Goal: Task Accomplishment & Management: Manage account settings

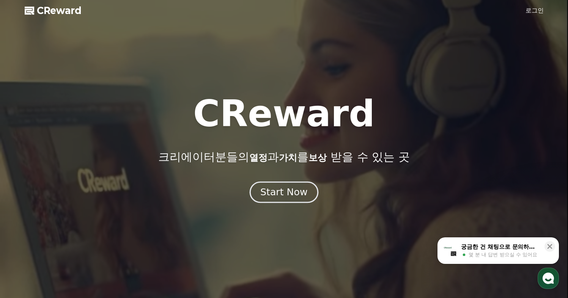
click at [290, 190] on div "Start Now" at bounding box center [283, 192] width 47 height 13
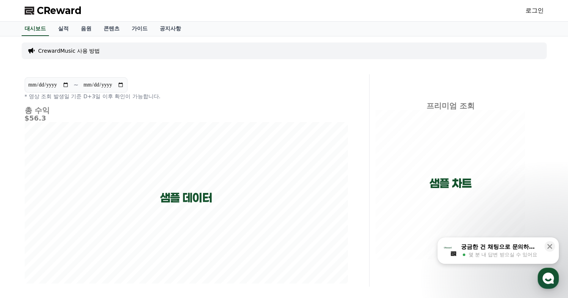
click at [543, 3] on div "CReward 로그인" at bounding box center [285, 10] width 532 height 21
click at [541, 6] on link "로그인" at bounding box center [535, 10] width 18 height 9
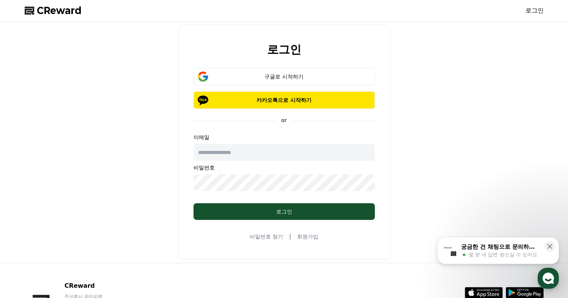
click at [239, 156] on input "text" at bounding box center [284, 152] width 181 height 17
click at [238, 147] on input "text" at bounding box center [284, 152] width 181 height 17
type input "*"
click at [237, 156] on input "text" at bounding box center [284, 152] width 181 height 17
type input "**********"
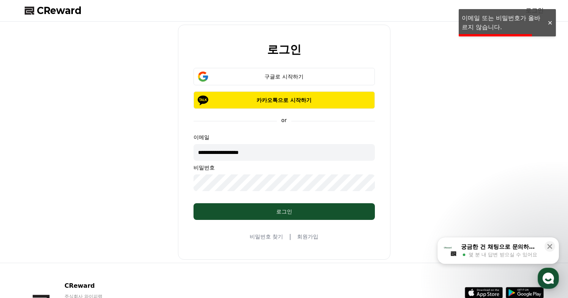
click at [158, 165] on div "**********" at bounding box center [284, 142] width 525 height 235
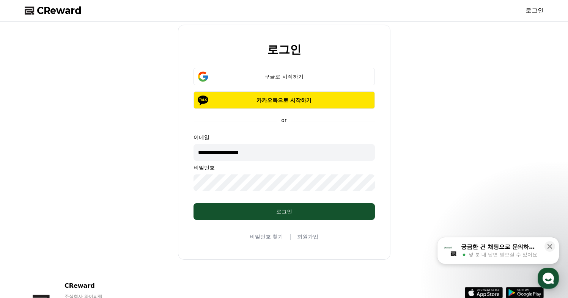
click at [27, 156] on div "**********" at bounding box center [284, 142] width 525 height 235
click at [324, 71] on button "구글로 시작하기" at bounding box center [284, 76] width 181 height 17
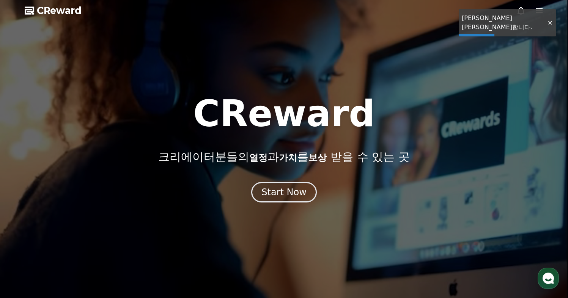
click at [303, 178] on div "CReward 크리에이터분들의 열정 과 가치 를 보상 받을 수 있는 곳 Start Now" at bounding box center [284, 149] width 568 height 107
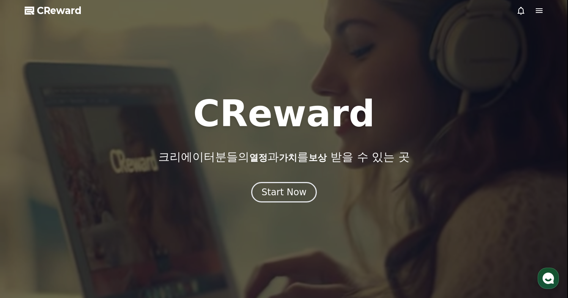
click at [279, 205] on div at bounding box center [284, 149] width 568 height 298
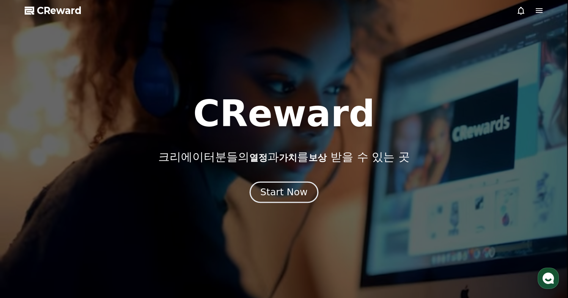
click at [284, 197] on div "Start Now" at bounding box center [283, 192] width 47 height 13
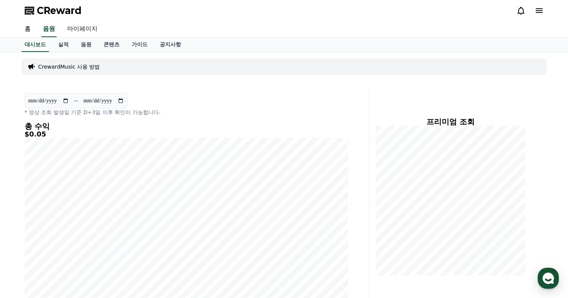
click at [83, 27] on link "마이페이지" at bounding box center [82, 29] width 43 height 16
select select "**********"
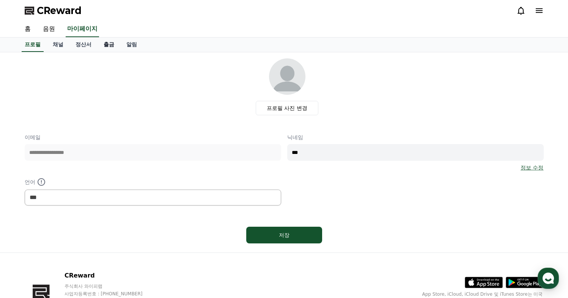
click at [108, 46] on link "출금" at bounding box center [109, 45] width 23 height 14
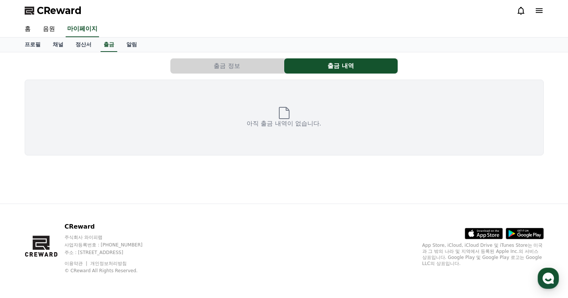
click at [258, 76] on div "출금 정보 출금 내역 아직 출금 내역이 없습니다." at bounding box center [284, 106] width 525 height 103
click at [255, 69] on button "출금 정보" at bounding box center [227, 65] width 114 height 15
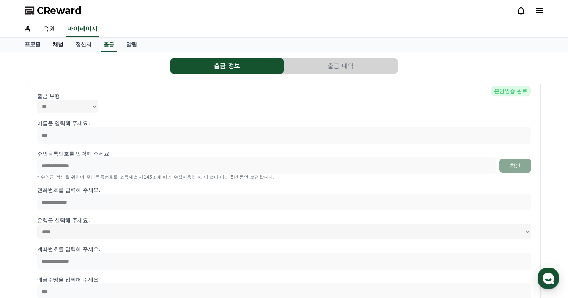
click at [50, 43] on link "채널" at bounding box center [58, 45] width 23 height 14
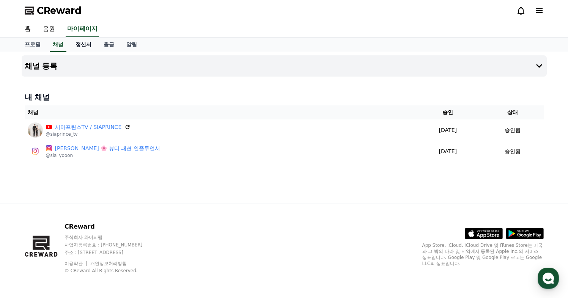
click at [77, 45] on link "정산서" at bounding box center [83, 45] width 28 height 14
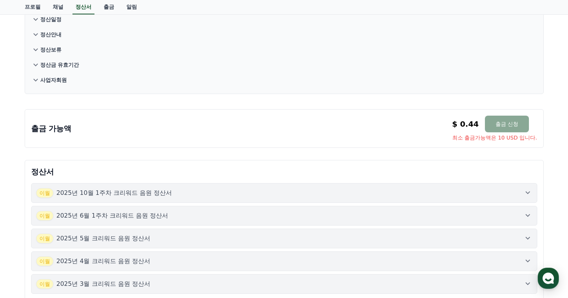
scroll to position [65, 0]
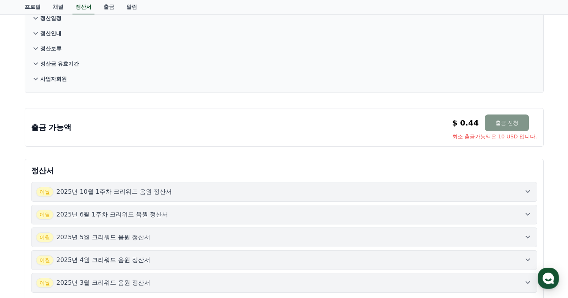
click at [515, 121] on button "출금 신청" at bounding box center [507, 123] width 44 height 17
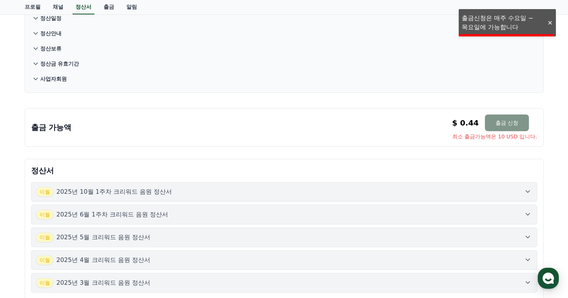
click at [515, 121] on button "출금 신청" at bounding box center [507, 123] width 44 height 17
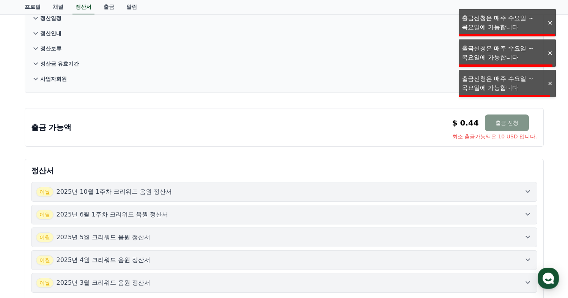
click at [515, 121] on button "출금 신청" at bounding box center [507, 123] width 44 height 17
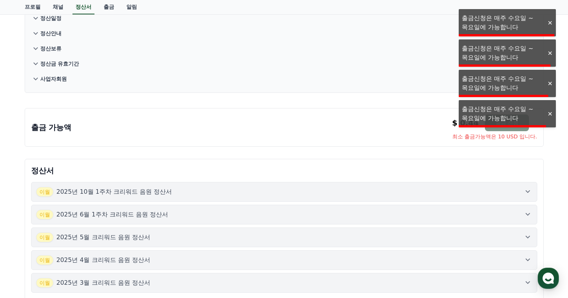
click at [515, 121] on button "출금 신청" at bounding box center [507, 123] width 44 height 17
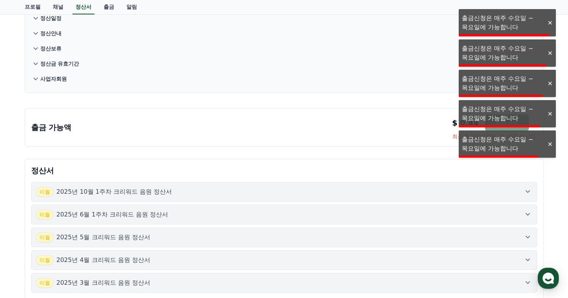
click at [282, 58] on button "정산금 유효기간" at bounding box center [284, 63] width 506 height 15
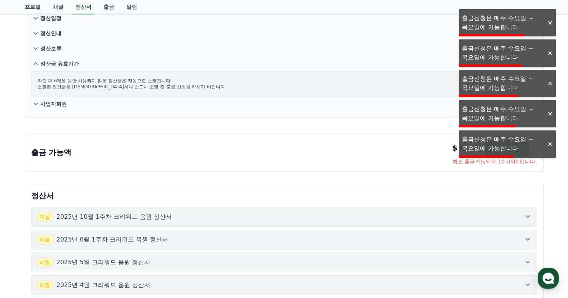
click at [544, 24] on div at bounding box center [550, 22] width 12 height 7
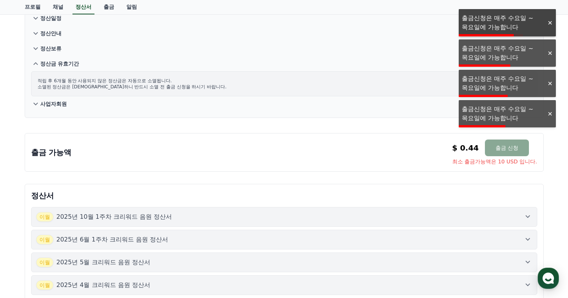
click at [547, 22] on div at bounding box center [550, 22] width 12 height 7
click at [0, 0] on div "CReward 홈 음원 마이페이지 프로필 채널 정산서 출금 알림 꼭 읽어주세요 정산일정 정산안내 정산보류 정산금 유효기간 적립 후 6개월 동안…" at bounding box center [0, 0] width 0 height 0
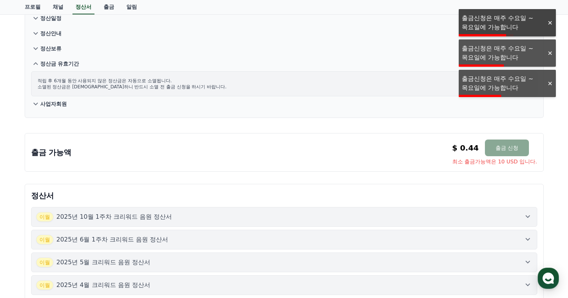
click at [547, 22] on div at bounding box center [550, 22] width 12 height 7
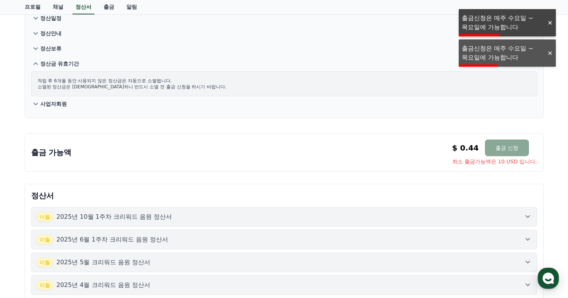
click at [0, 0] on div "CReward 홈 음원 마이페이지 프로필 채널 정산서 출금 알림 꼭 읽어주세요 정산일정 정산안내 정산보류 정산금 유효기간 적립 후 6개월 동안…" at bounding box center [0, 0] width 0 height 0
click at [547, 22] on div at bounding box center [550, 22] width 12 height 7
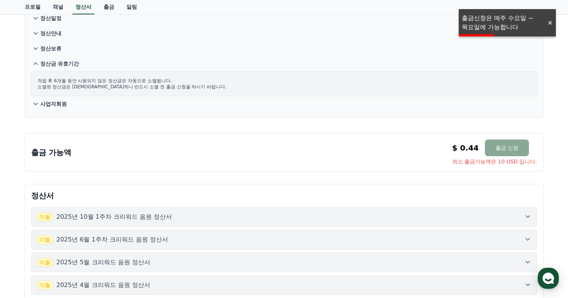
click at [0, 0] on div "CReward 홈 음원 마이페이지 프로필 채널 정산서 출금 알림 꼭 읽어주세요 정산일정 정산안내 정산보류 정산금 유효기간 적립 후 6개월 동안…" at bounding box center [0, 0] width 0 height 0
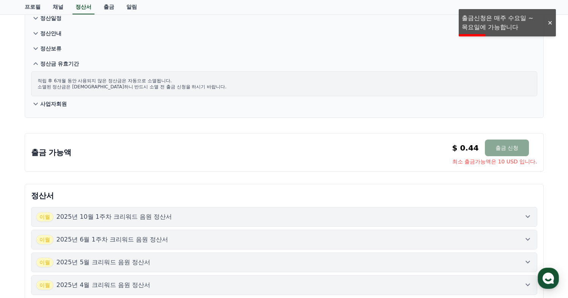
click at [547, 22] on div at bounding box center [550, 22] width 12 height 7
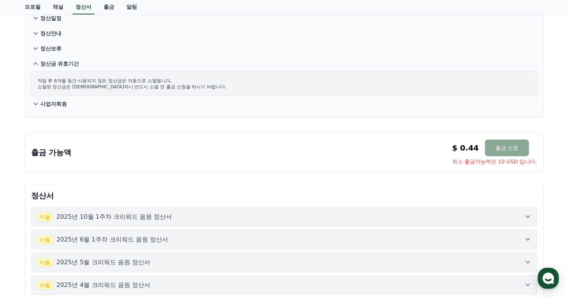
drag, startPoint x: 468, startPoint y: 151, endPoint x: 558, endPoint y: 156, distance: 89.7
click at [550, 158] on div "꼭 읽어주세요 정산일정 정산안내 정산보류 정산금 유효기간 적립 후 6개월 동안 사용되지 않은 정산금은 자동으로 소멸됩니다. 소멸된 정산금은 복…" at bounding box center [284, 161] width 568 height 349
